Goal: Task Accomplishment & Management: Manage account settings

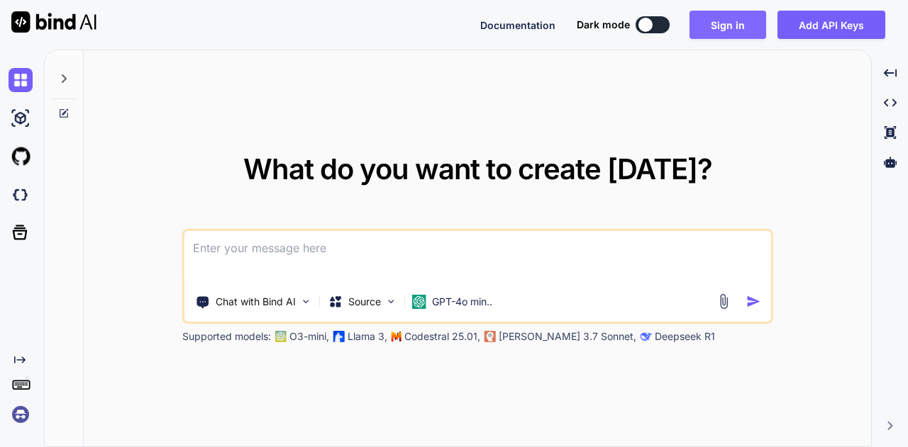
click at [722, 35] on button "Sign in" at bounding box center [727, 25] width 77 height 28
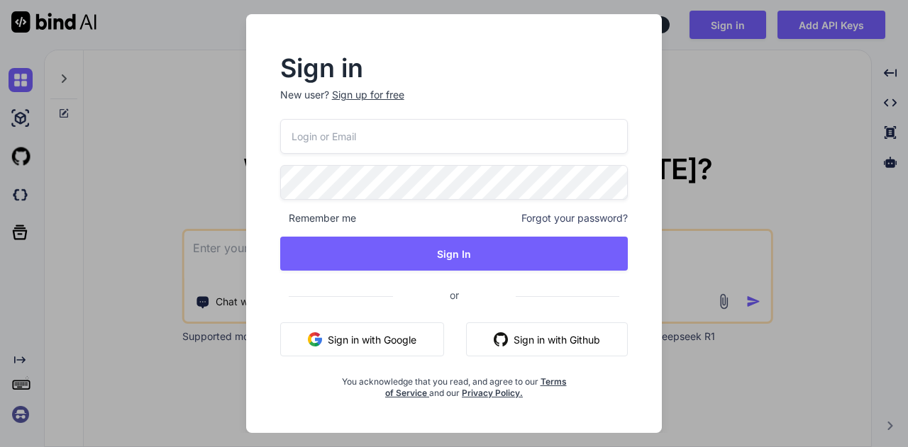
click at [331, 357] on div "Remember me Forgot your password? Sign In or Sign in with Google Sign in with G…" at bounding box center [454, 259] width 348 height 280
click at [326, 338] on button "Sign in with Google" at bounding box center [362, 340] width 164 height 34
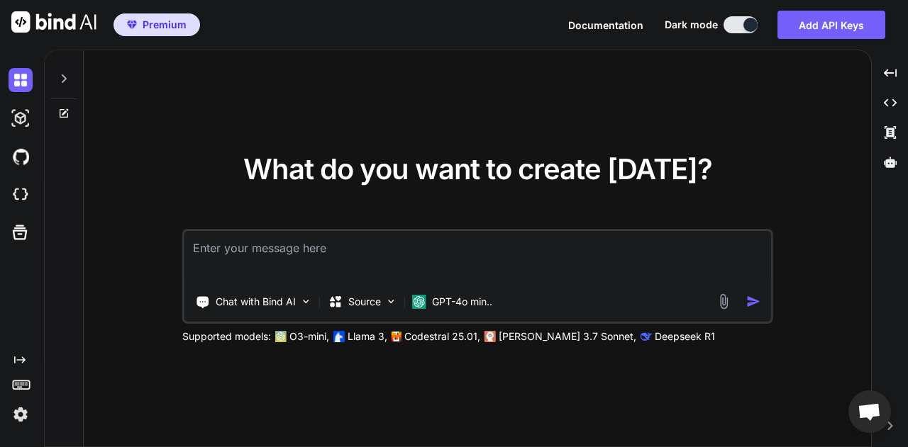
click at [22, 413] on img at bounding box center [21, 415] width 24 height 24
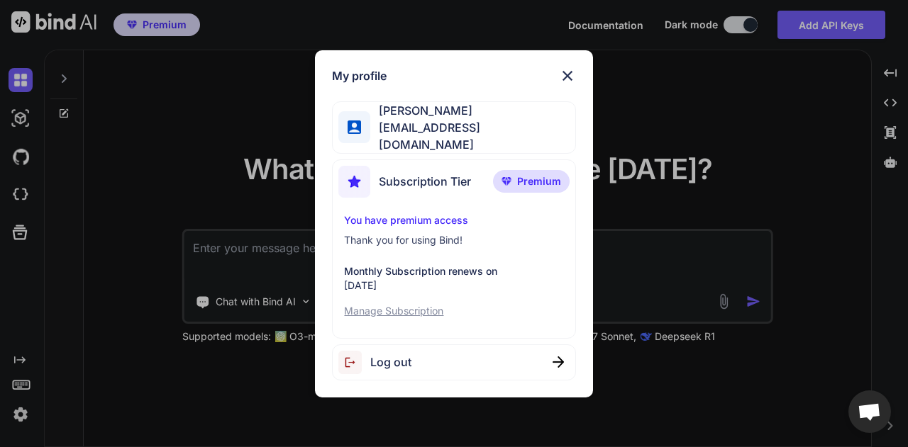
click at [413, 307] on p "Manage Subscription" at bounding box center [453, 311] width 219 height 14
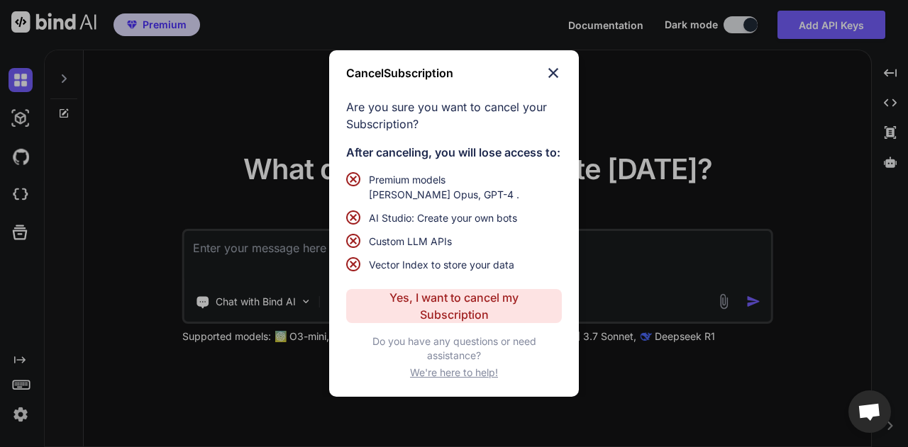
click at [474, 306] on p "Yes, I want to cancel my Subscription" at bounding box center [454, 306] width 162 height 34
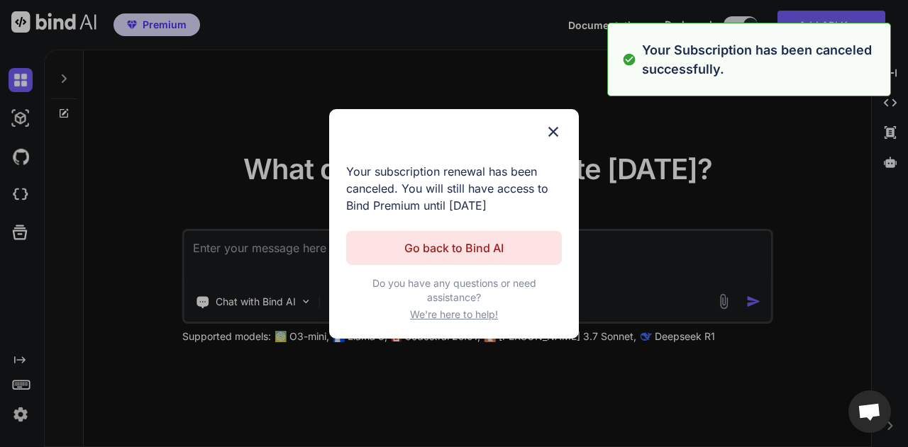
click at [553, 130] on img at bounding box center [553, 131] width 17 height 17
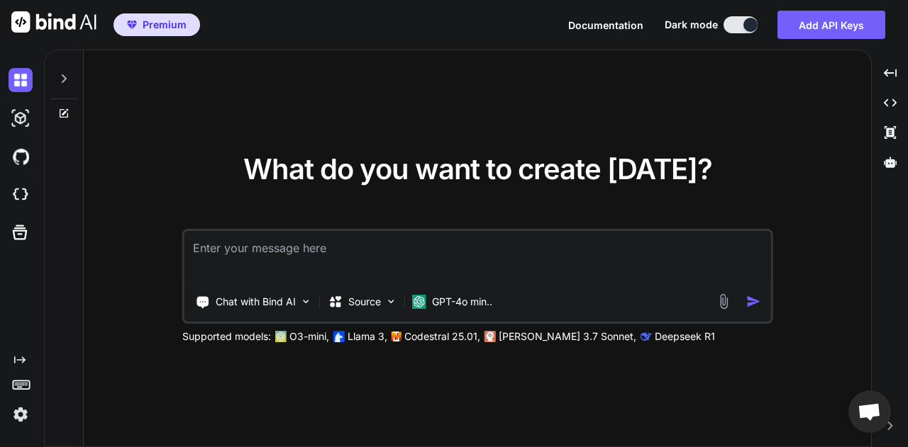
click at [21, 413] on img at bounding box center [21, 415] width 24 height 24
